Goal: Task Accomplishment & Management: Manage account settings

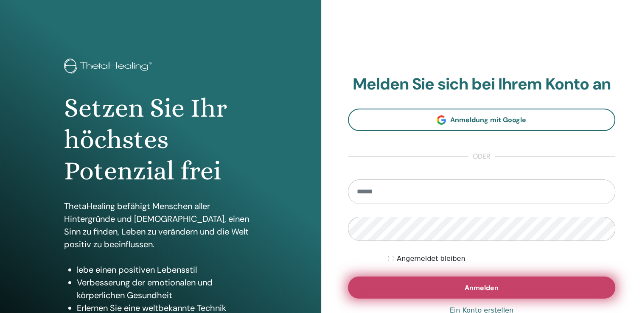
type input "**********"
click at [426, 280] on button "Anmelden" at bounding box center [482, 288] width 268 height 22
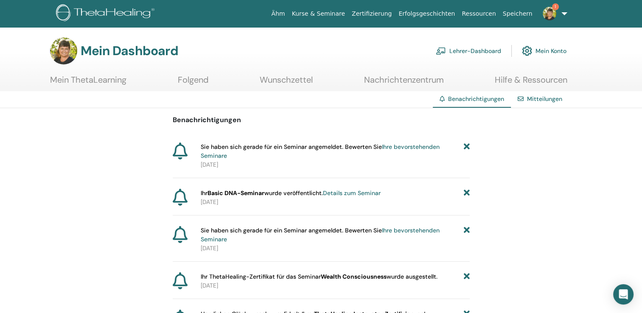
click at [540, 98] on link "Mitteilungen" at bounding box center [544, 99] width 35 height 8
click at [550, 8] on img at bounding box center [550, 14] width 14 height 14
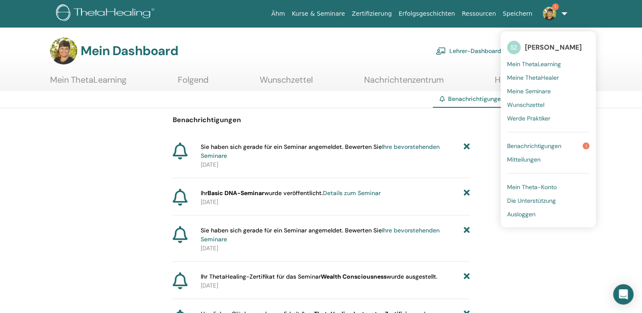
click at [536, 145] on span "Benachrichtigungen" at bounding box center [534, 146] width 54 height 8
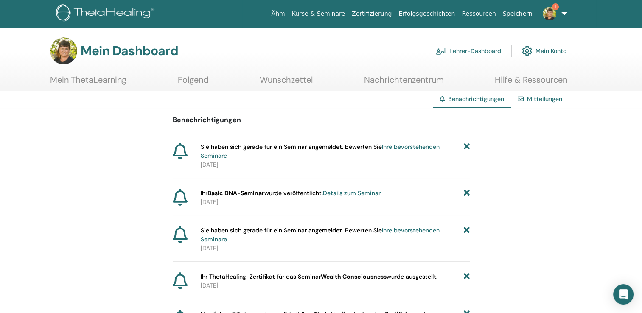
click at [196, 78] on link "Folgend" at bounding box center [193, 83] width 31 height 17
click at [477, 50] on font "Lehrer-Dashboard" at bounding box center [475, 51] width 52 height 8
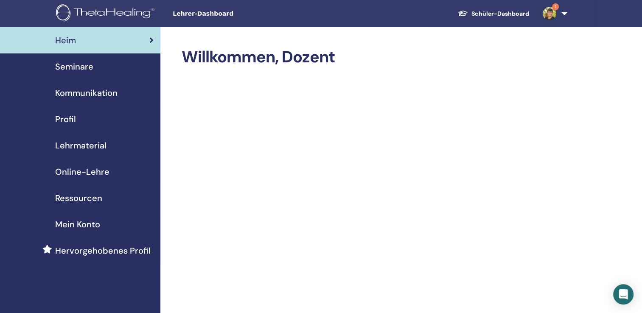
click at [95, 173] on span "Online-Lehre" at bounding box center [82, 171] width 54 height 13
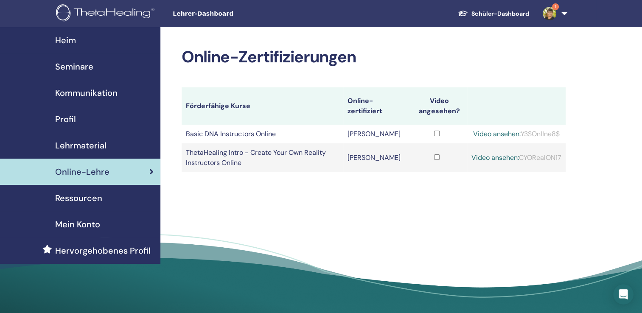
click at [83, 67] on span "Seminare" at bounding box center [74, 66] width 38 height 13
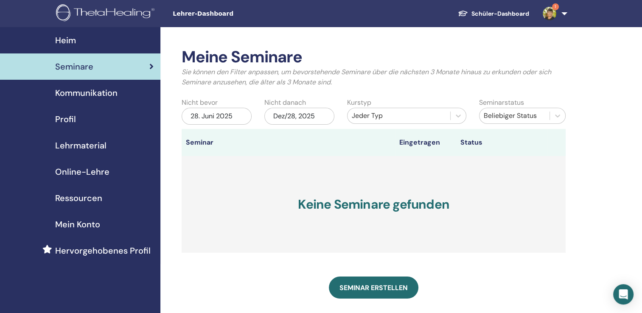
click at [498, 10] on font "Schüler-Dashboard" at bounding box center [500, 14] width 58 height 8
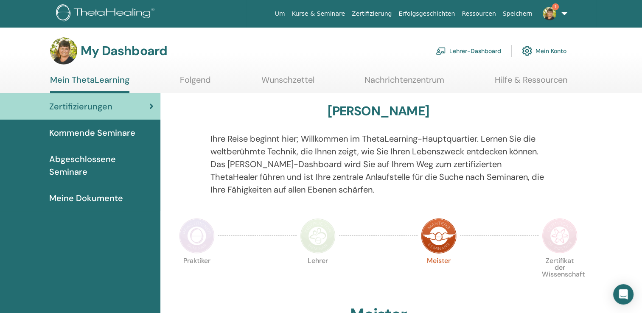
click at [190, 238] on img at bounding box center [197, 236] width 36 height 36
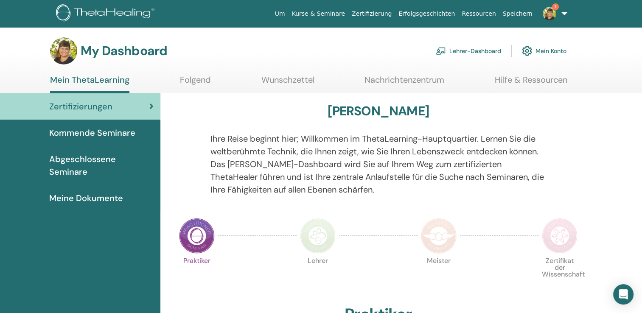
click at [191, 79] on link "Folgend" at bounding box center [195, 83] width 31 height 17
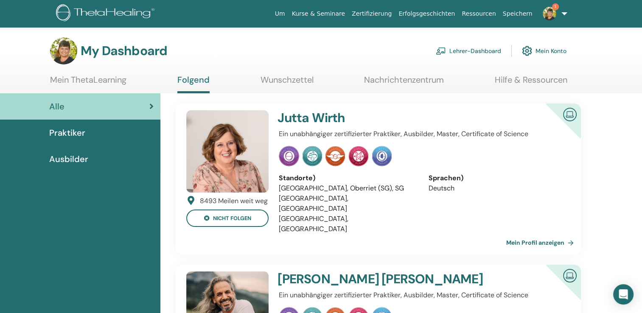
click at [100, 133] on div "Praktiker" at bounding box center [80, 132] width 147 height 13
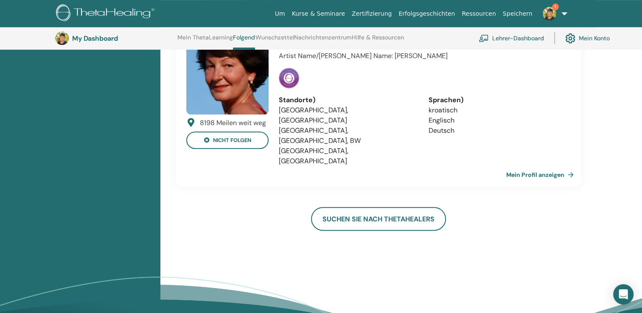
scroll to position [424, 0]
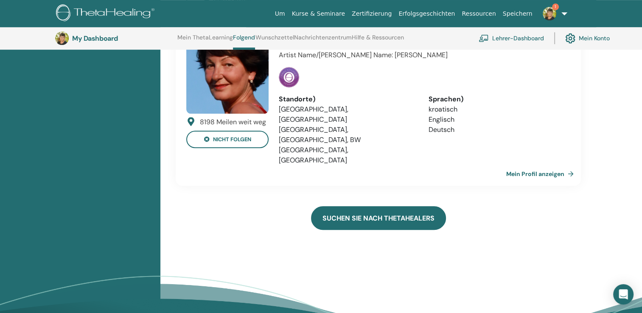
click at [387, 206] on link "Suchen Sie nach ThetaHealers" at bounding box center [378, 218] width 135 height 24
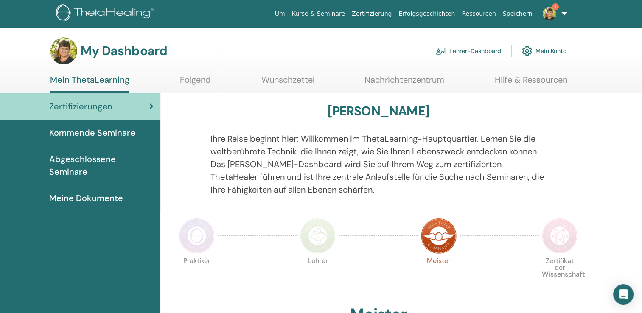
click at [63, 48] on img at bounding box center [63, 50] width 27 height 27
click at [552, 22] on link "1" at bounding box center [553, 13] width 35 height 27
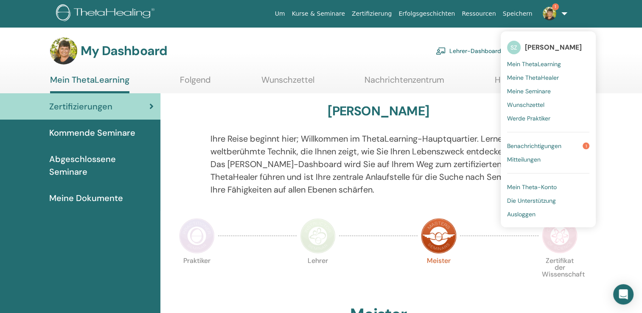
click at [526, 188] on span "Mein Theta-Konto" at bounding box center [532, 187] width 50 height 8
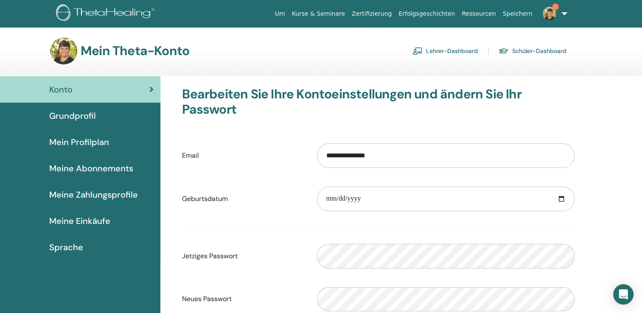
click at [93, 123] on link "Grundprofil" at bounding box center [80, 116] width 160 height 26
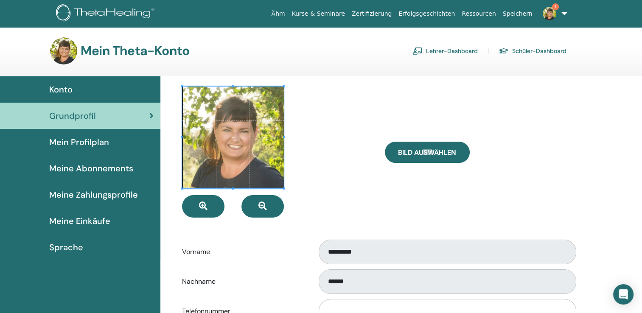
click at [554, 51] on font "Schüler-Dashboard" at bounding box center [539, 51] width 54 height 8
click at [100, 142] on span "Mein Profilplan" at bounding box center [79, 142] width 60 height 13
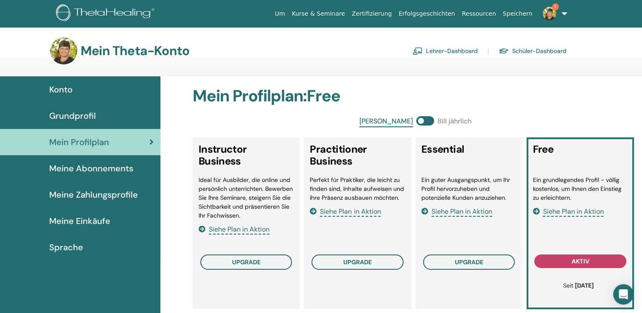
click at [70, 164] on span "Meine Abonnements" at bounding box center [91, 168] width 84 height 13
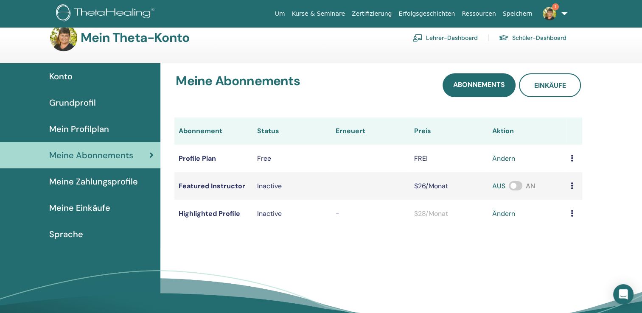
scroll to position [12, 0]
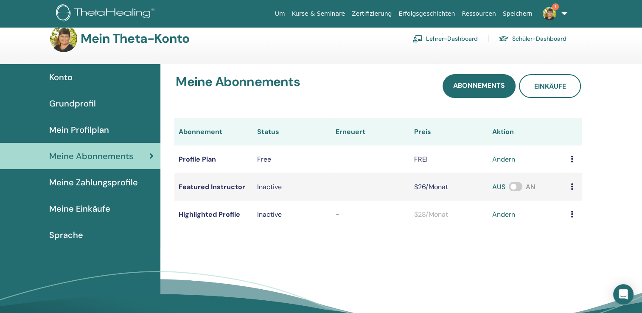
click at [88, 132] on span "Mein Profilplan" at bounding box center [79, 129] width 60 height 13
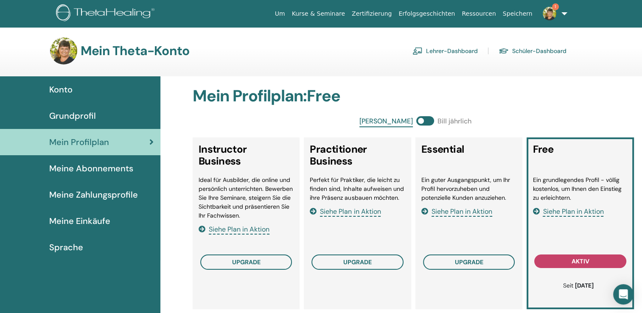
click at [332, 14] on link "Kurse & Seminare" at bounding box center [319, 14] width 60 height 16
